Goal: Information Seeking & Learning: Learn about a topic

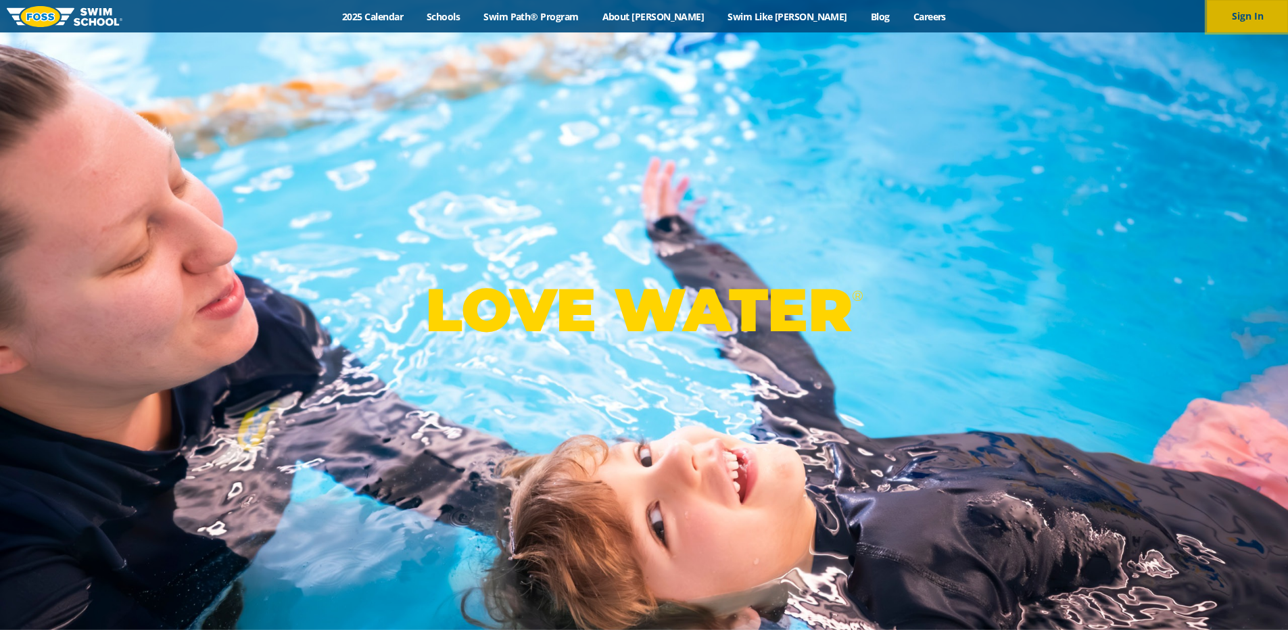
click at [1252, 20] on button "Sign In" at bounding box center [1247, 16] width 81 height 32
click at [414, 15] on link "2025 Calendar" at bounding box center [373, 16] width 85 height 13
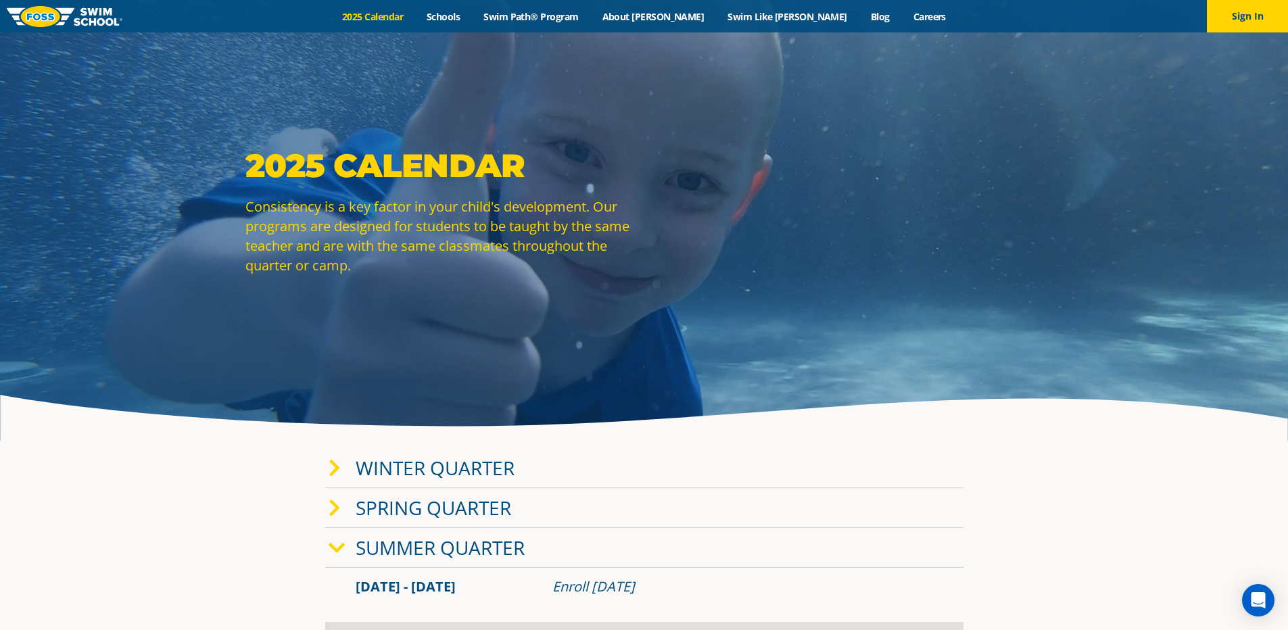
click at [953, 22] on div "2025 Calendar Schools Swim Path® Program About [PERSON_NAME] Swim Like [PERSON_…" at bounding box center [644, 16] width 1044 height 13
